Goal: Task Accomplishment & Management: Manage account settings

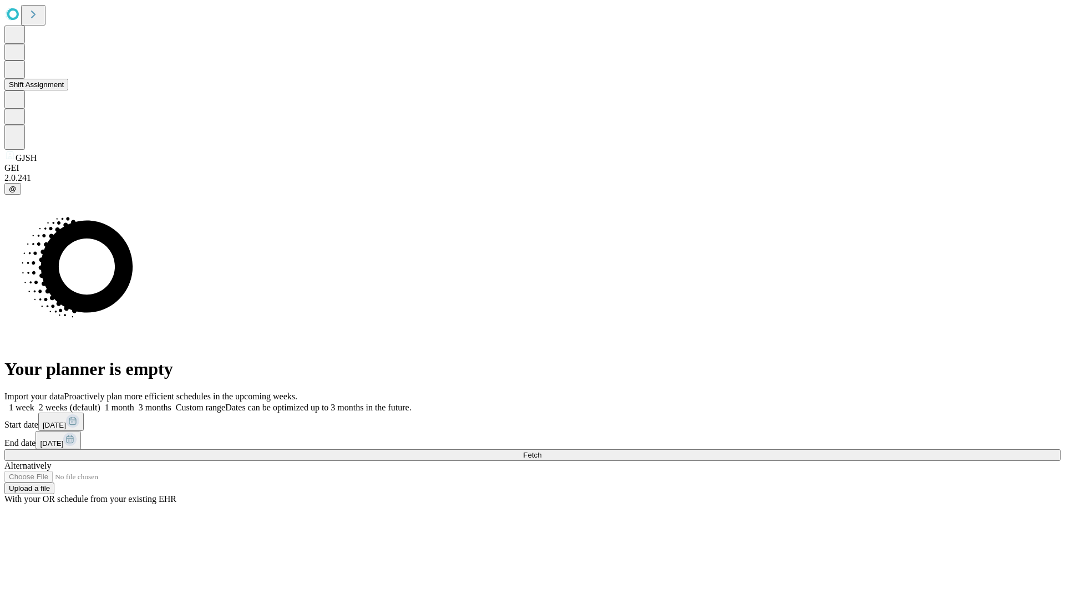
click at [68, 90] on button "Shift Assignment" at bounding box center [36, 85] width 64 height 12
